Goal: Transaction & Acquisition: Download file/media

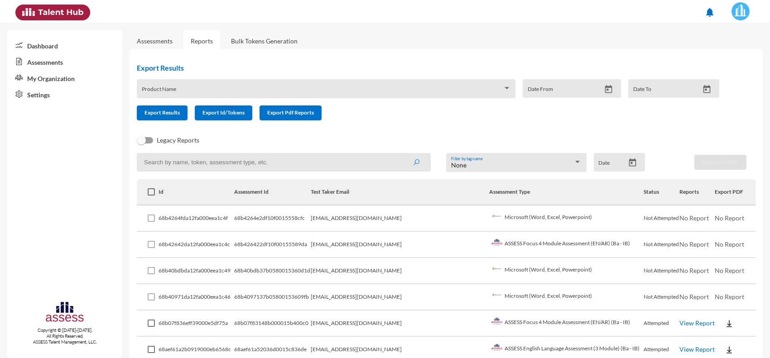
click at [153, 43] on link "Assessments" at bounding box center [155, 41] width 36 height 8
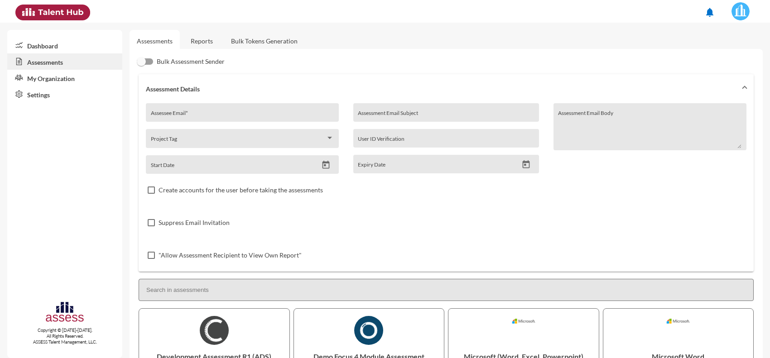
click at [208, 40] on link "Reports" at bounding box center [201, 41] width 37 height 22
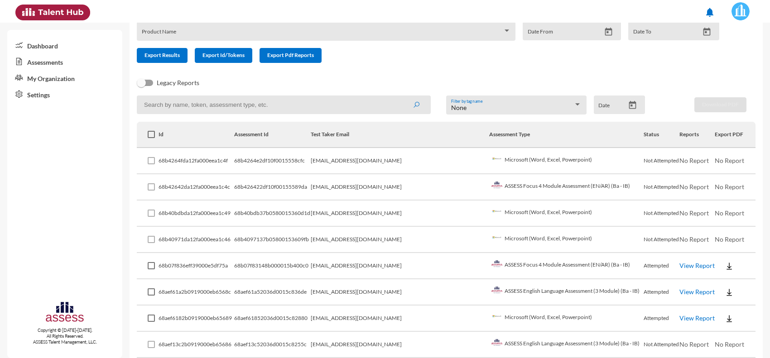
scroll to position [113, 0]
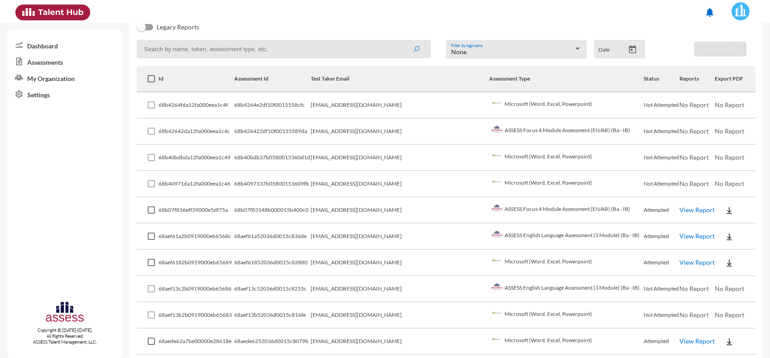
click at [691, 210] on link "View Report" at bounding box center [696, 210] width 35 height 8
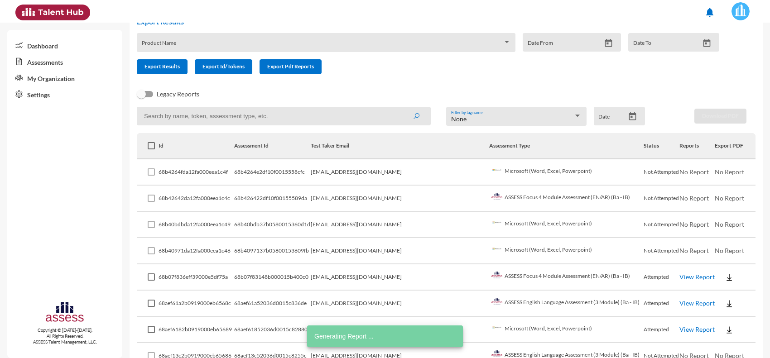
scroll to position [0, 0]
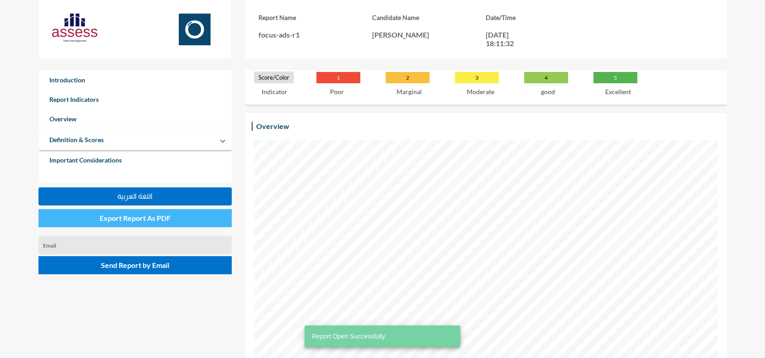
click at [156, 221] on span "Export Report As PDF" at bounding box center [135, 218] width 71 height 9
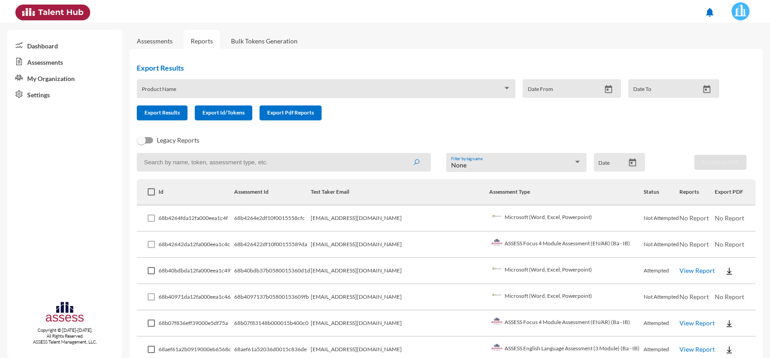
click at [724, 269] on img at bounding box center [728, 271] width 9 height 9
click at [715, 284] on button "EN" at bounding box center [728, 286] width 51 height 17
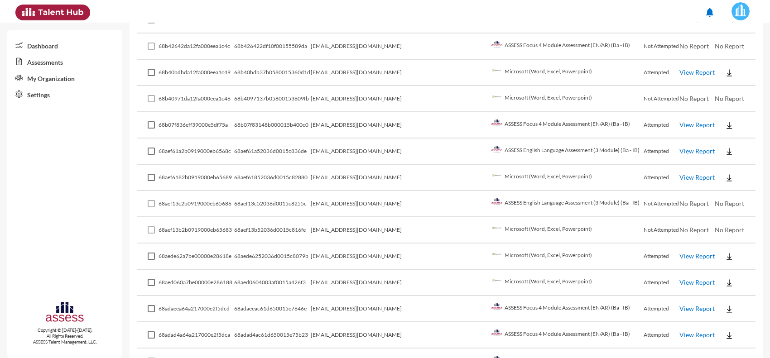
scroll to position [226, 0]
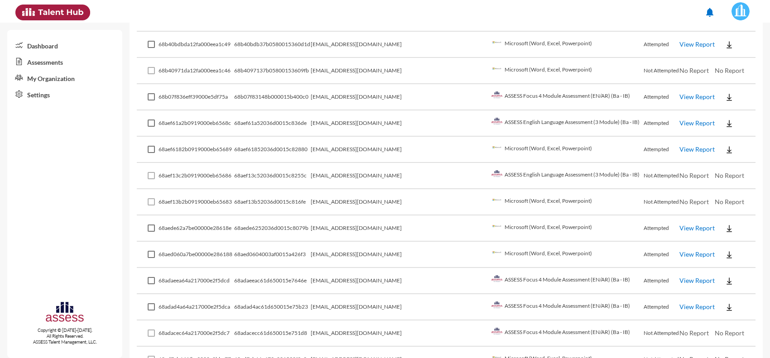
click at [681, 224] on link "View Report" at bounding box center [696, 228] width 35 height 8
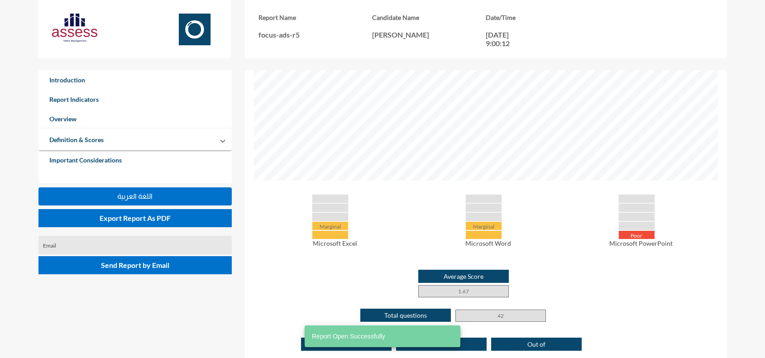
scroll to position [340, 0]
